Goal: Transaction & Acquisition: Purchase product/service

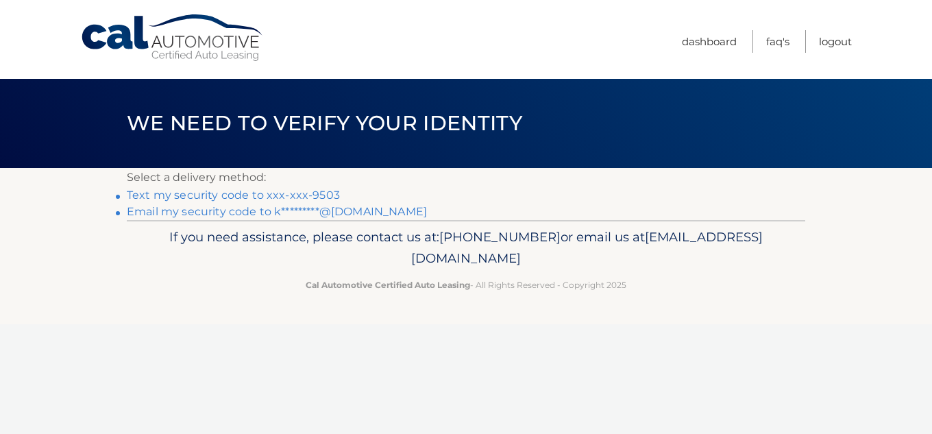
click at [308, 198] on link "Text my security code to xxx-xxx-9503" at bounding box center [233, 194] width 213 height 13
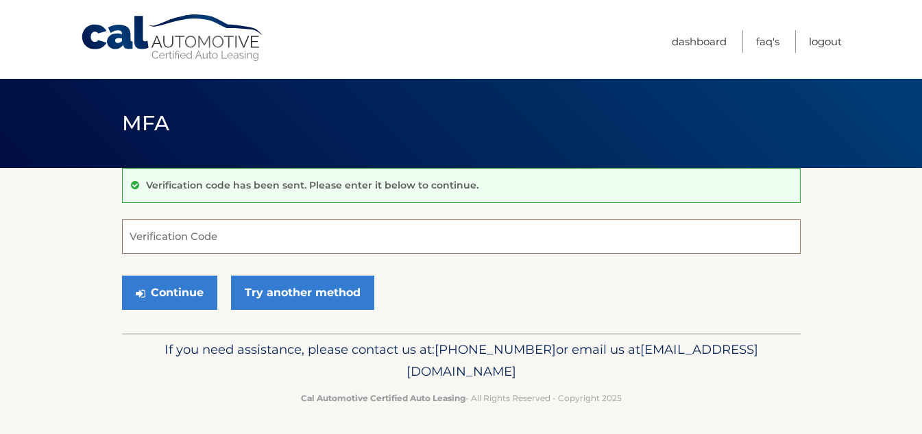
click at [278, 241] on input "Verification Code" at bounding box center [461, 236] width 679 height 34
type input "428847"
click at [122, 276] on button "Continue" at bounding box center [169, 293] width 95 height 34
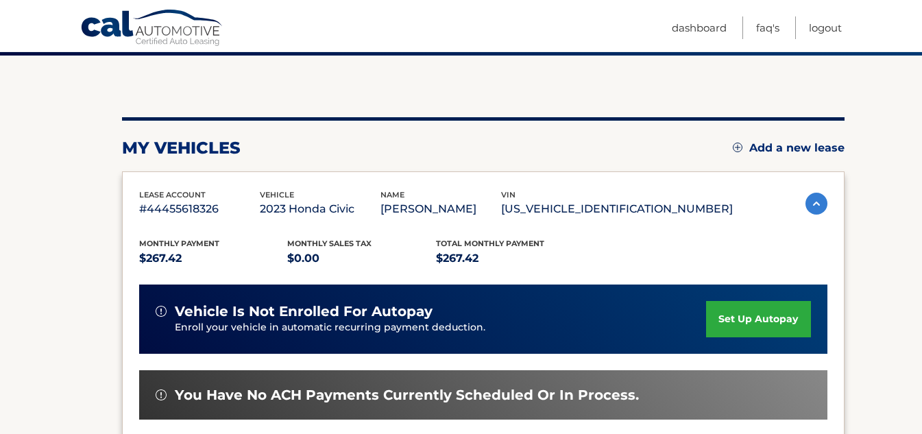
scroll to position [191, 0]
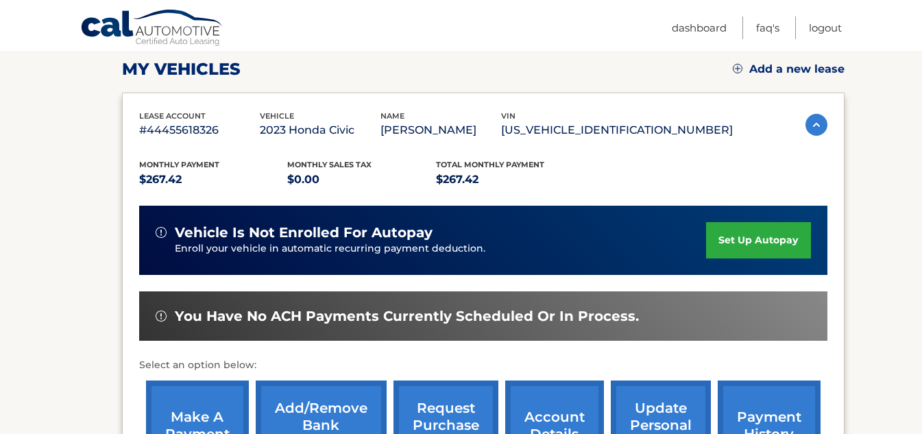
click at [205, 406] on link "make a payment" at bounding box center [197, 425] width 103 height 90
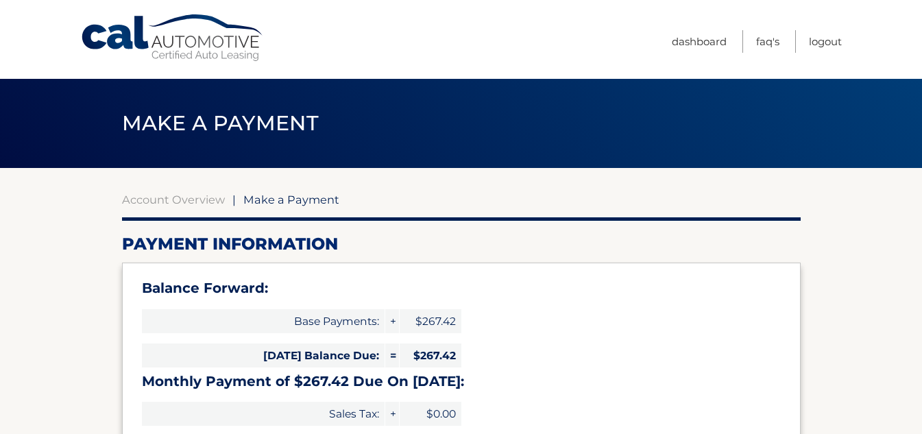
select select "NmFiZDViNTUtYmNmNi00ZjlhLTlkZWYtZjUwZTI1M2RjZDBk"
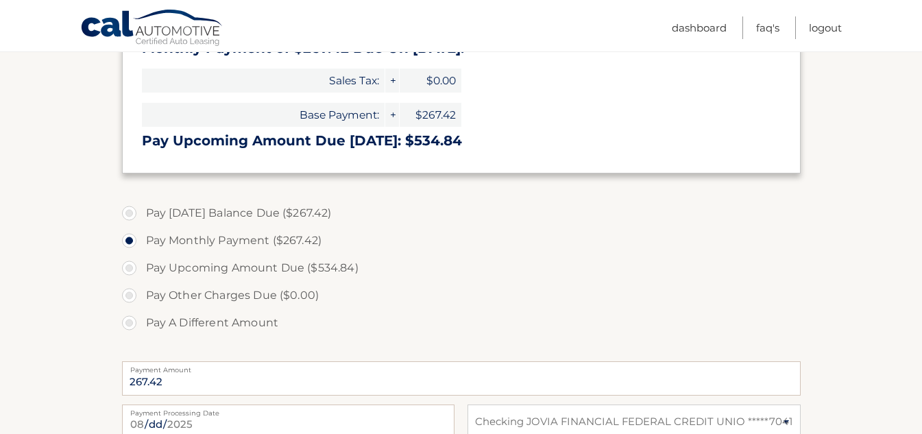
scroll to position [343, 0]
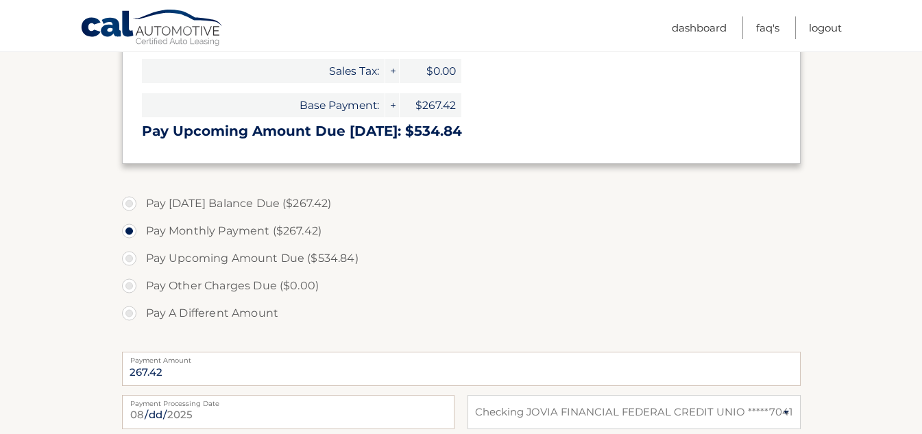
click at [203, 204] on label "Pay Today's Balance Due ($267.42)" at bounding box center [461, 203] width 679 height 27
click at [141, 204] on input "Pay Today's Balance Due ($267.42)" at bounding box center [134, 201] width 14 height 22
radio input "true"
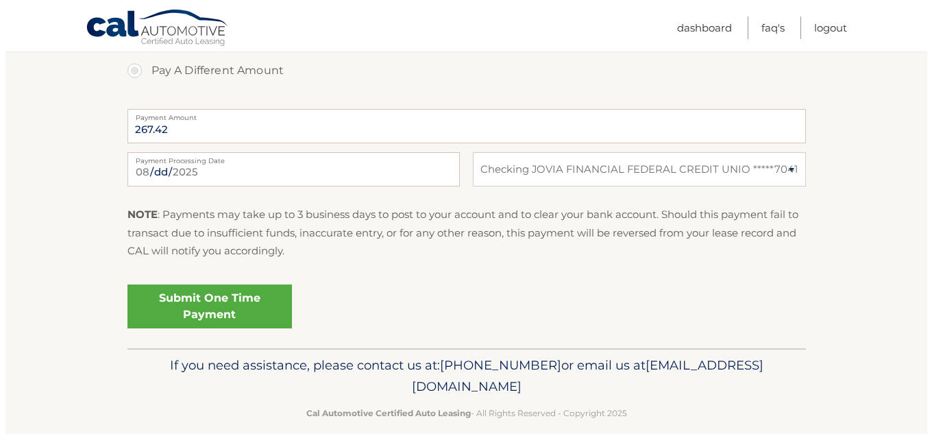
scroll to position [604, 0]
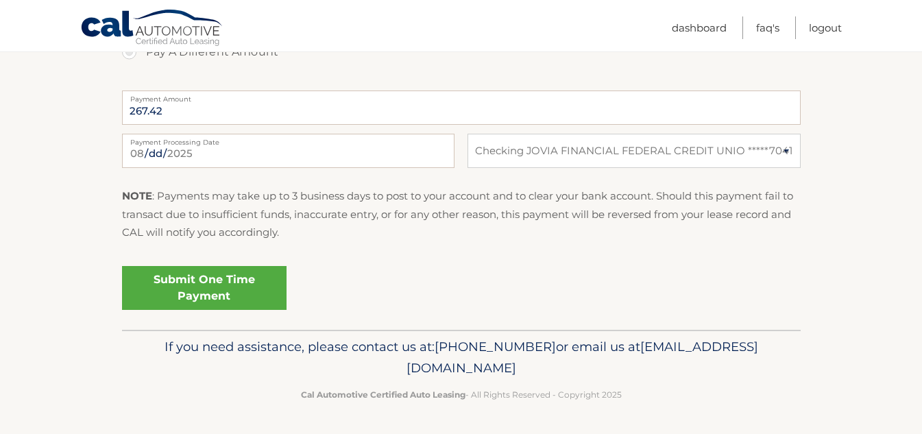
click at [202, 289] on link "Submit One Time Payment" at bounding box center [204, 288] width 165 height 44
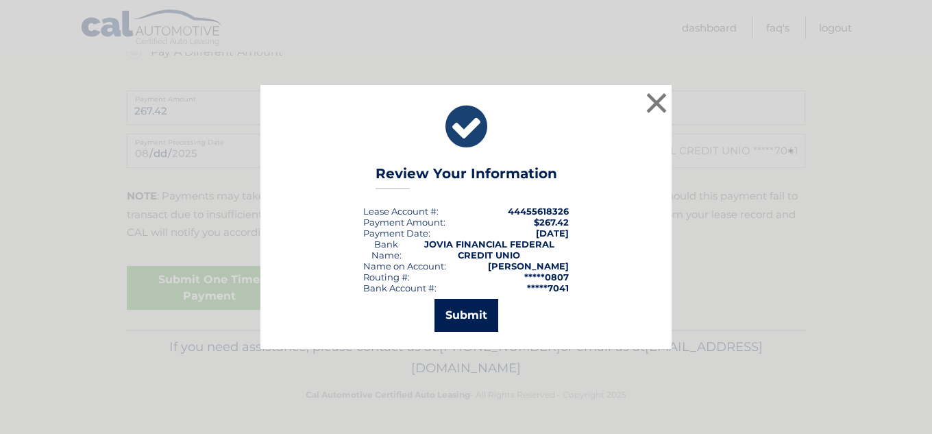
click at [485, 320] on button "Submit" at bounding box center [467, 315] width 64 height 33
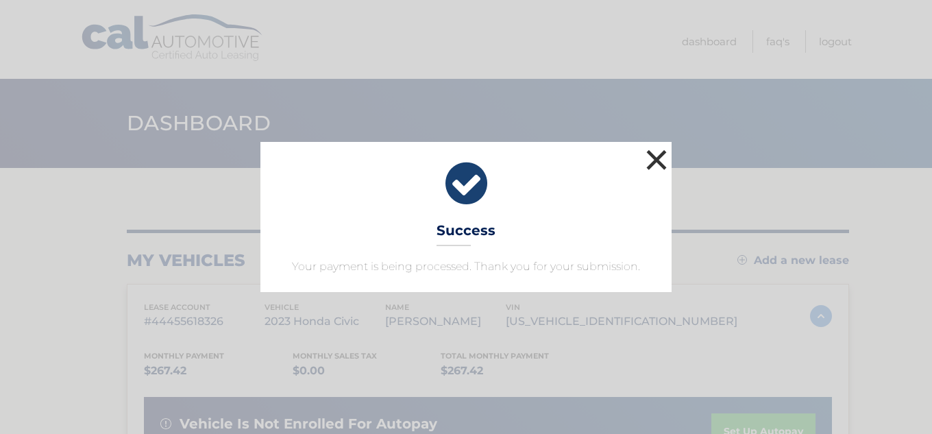
click at [651, 153] on button "×" at bounding box center [656, 159] width 27 height 27
